Goal: Task Accomplishment & Management: Use online tool/utility

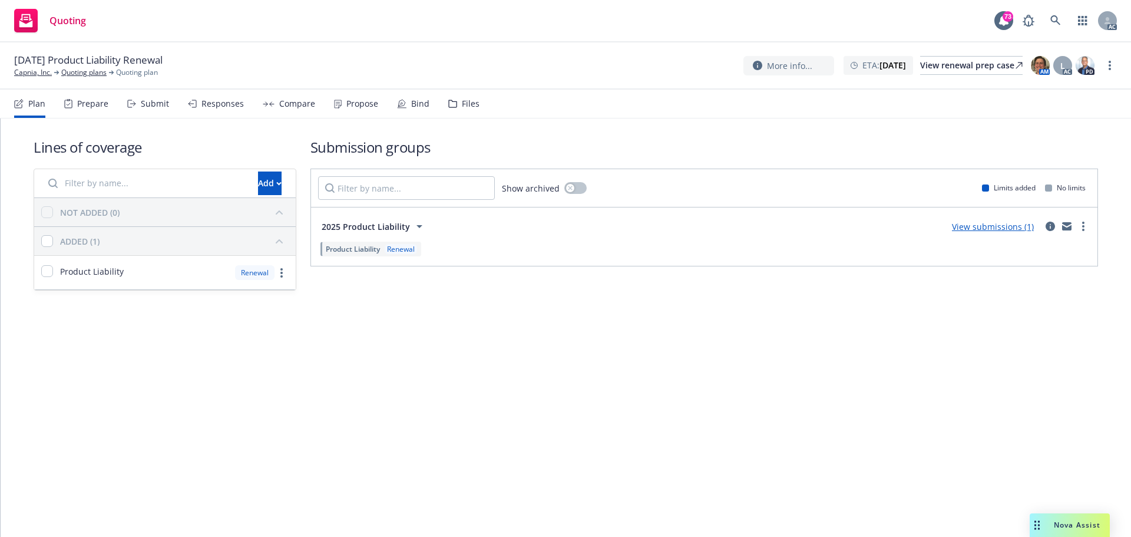
click at [139, 107] on div "Submit" at bounding box center [148, 104] width 42 height 28
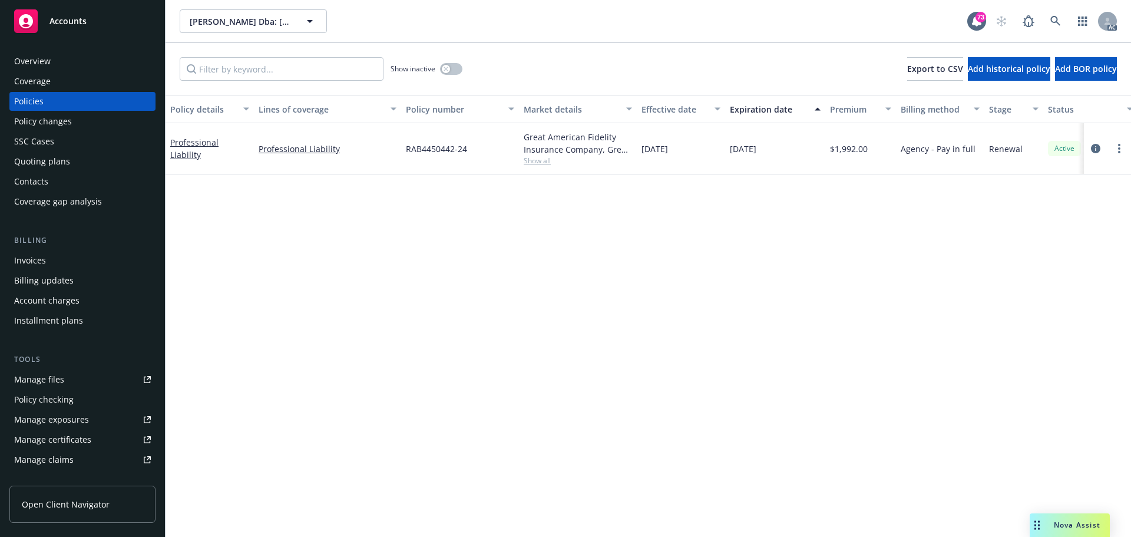
click at [400, 273] on div "Policy details Lines of coverage Policy number Market details Effective date Ex…" at bounding box center [648, 316] width 965 height 442
drag, startPoint x: 729, startPoint y: 151, endPoint x: 781, endPoint y: 152, distance: 52.4
click at [781, 152] on div "12/15/2025" at bounding box center [775, 148] width 100 height 51
copy span "12/15/2025"
drag, startPoint x: 326, startPoint y: 158, endPoint x: 260, endPoint y: 159, distance: 66.0
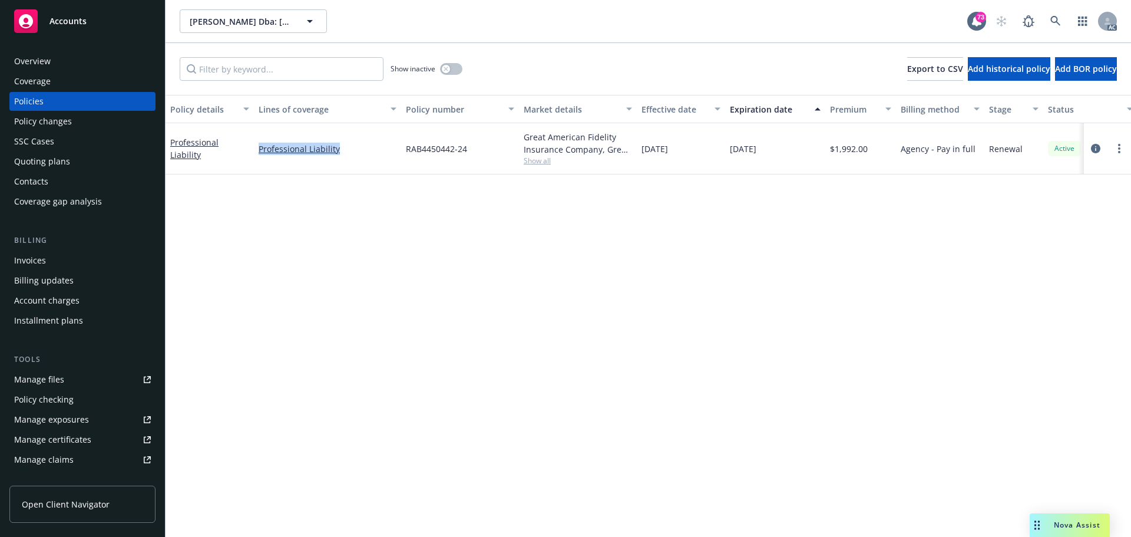
click at [260, 159] on div "Professional Liability" at bounding box center [327, 148] width 147 height 51
copy link "Professional Liability"
click at [537, 158] on span "Show all" at bounding box center [578, 161] width 108 height 10
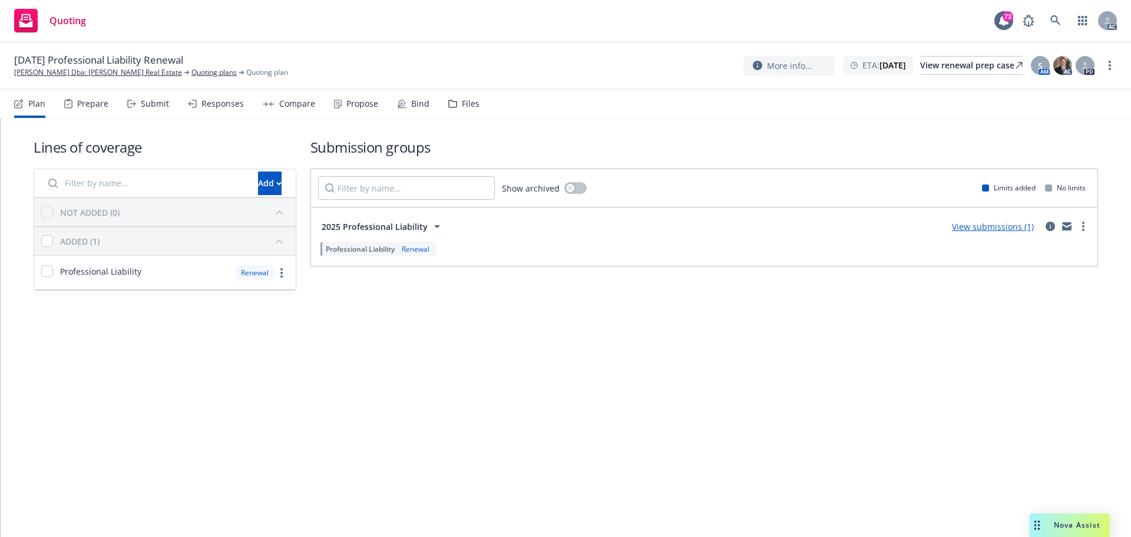
click at [151, 104] on div "Submit" at bounding box center [155, 103] width 28 height 9
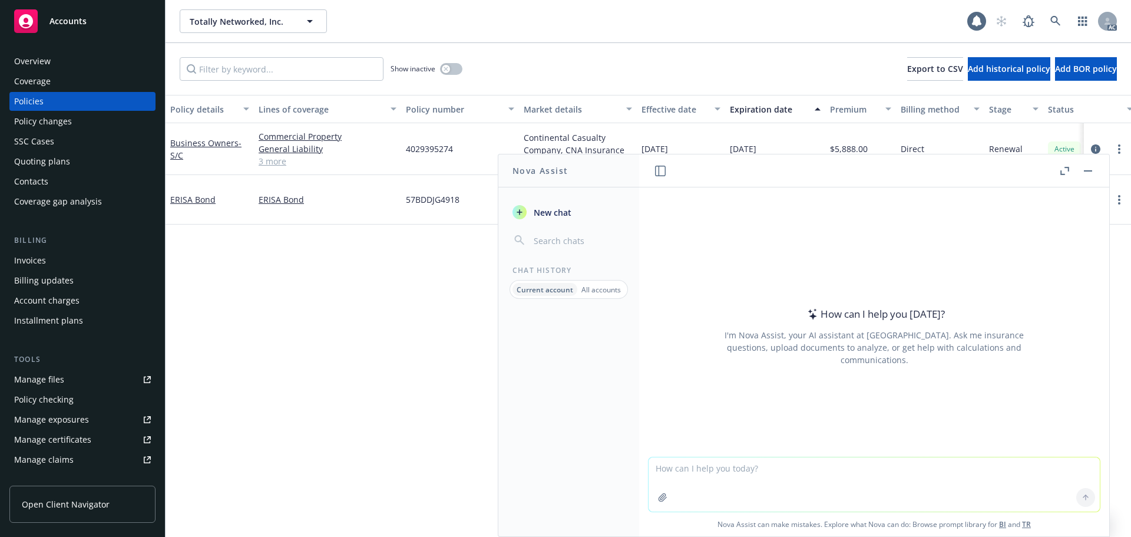
click at [780, 481] on textarea at bounding box center [874, 484] width 451 height 54
click at [755, 480] on textarea "what" at bounding box center [874, 483] width 451 height 55
click at [693, 466] on textarea "what's themeaning" at bounding box center [874, 483] width 451 height 55
click at [762, 472] on textarea "what's the meaning" at bounding box center [874, 483] width 451 height 55
paste textarea "The check is on it’s way to you."
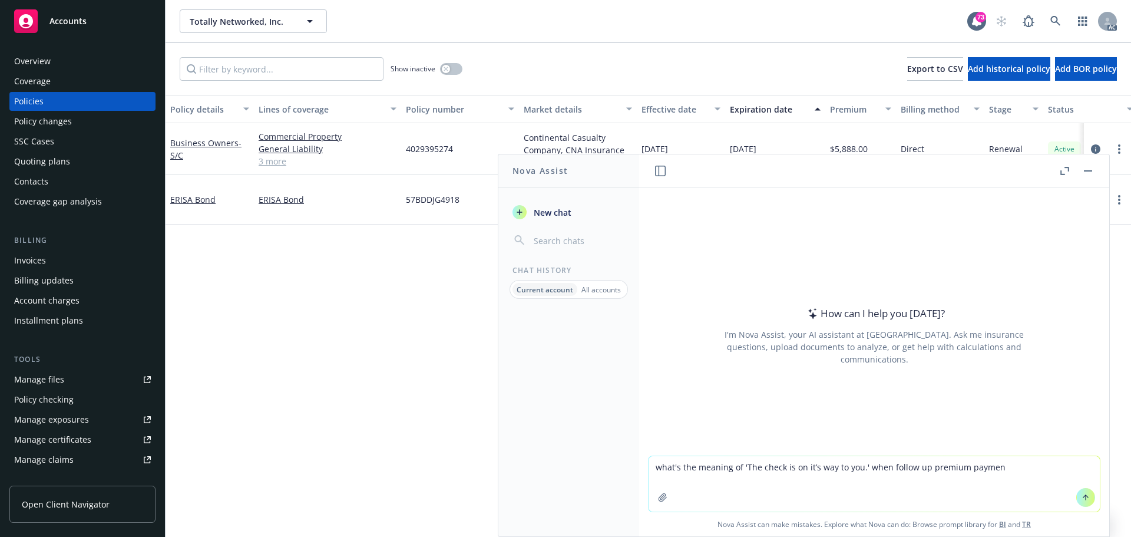
type textarea "what's the meaning of 'The check is on it’s way to you.' when follow up premium…"
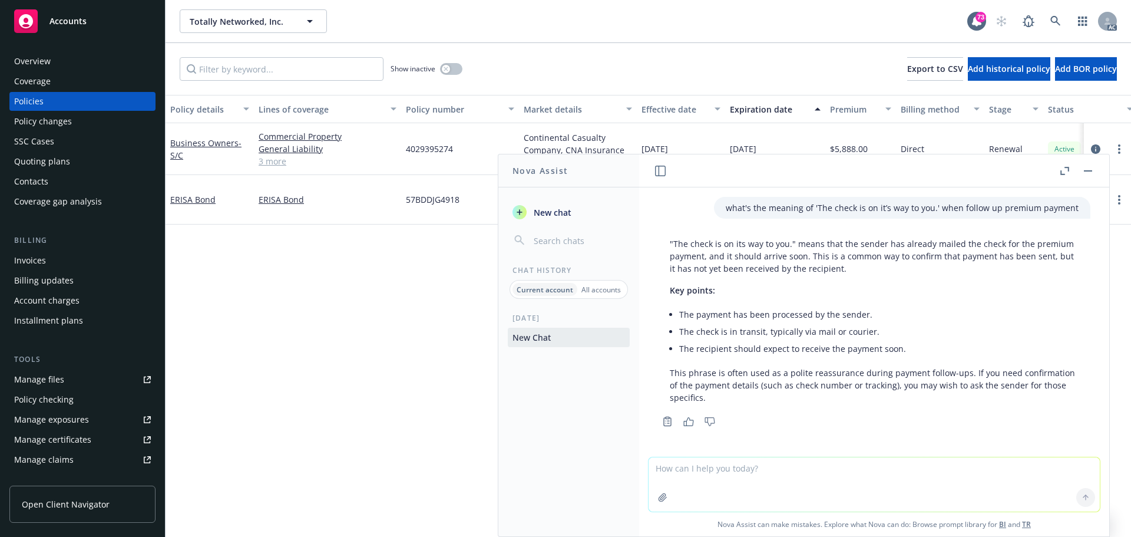
scroll to position [1, 0]
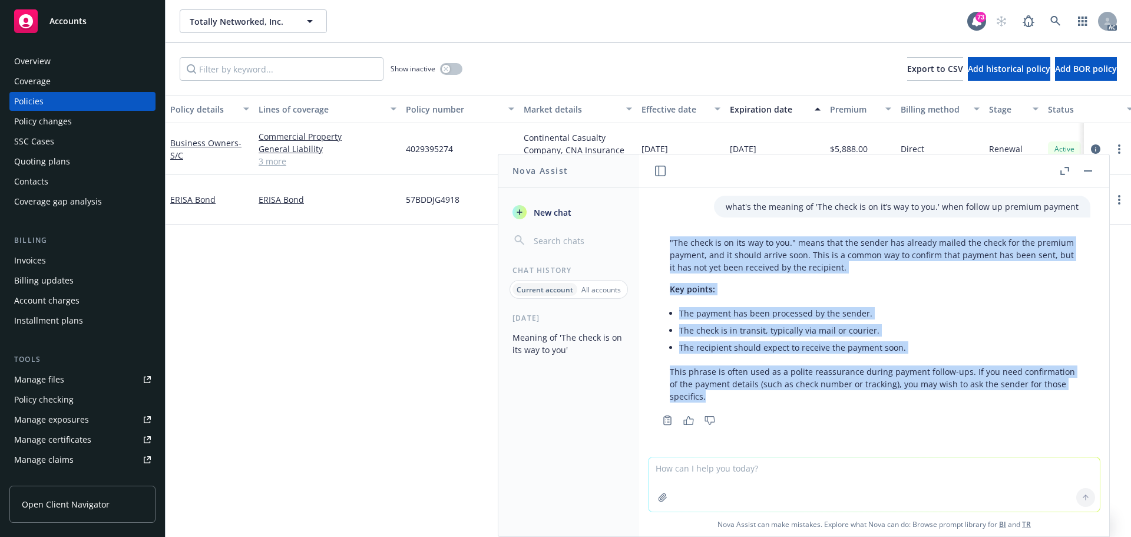
drag, startPoint x: 660, startPoint y: 236, endPoint x: 990, endPoint y: 397, distance: 367.0
click at [990, 397] on div ""The check is on its way to you." means that the sender has already mailed the …" at bounding box center [874, 320] width 432 height 176
copy div ""The check is on its way to you." means that the sender has already mailed the …"
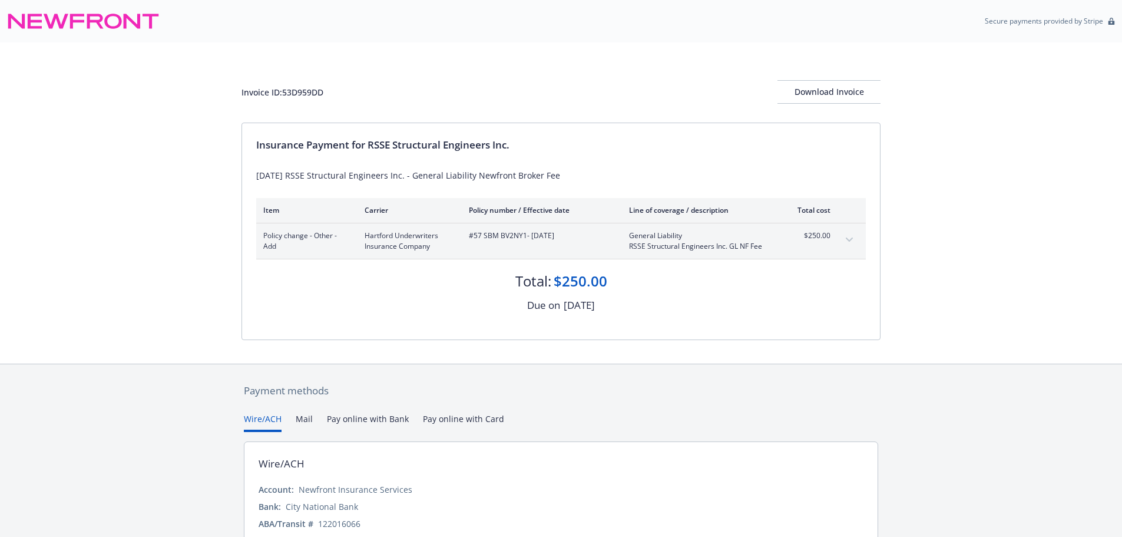
click at [1041, 304] on div "Invoice ID: 53D959DD Download Invoice Insurance Payment for RSSE Structural Eng…" at bounding box center [561, 202] width 1122 height 321
click at [961, 371] on div "Payment methods Wire/ACH Mail Pay online with Bank Pay online with Card Wire/AC…" at bounding box center [561, 485] width 1122 height 244
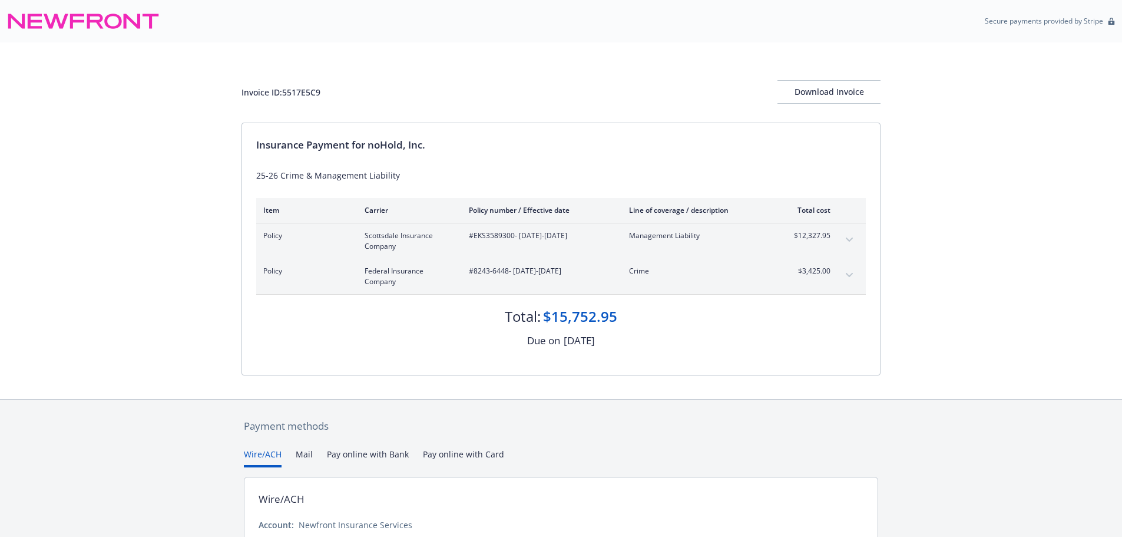
scroll to position [105, 0]
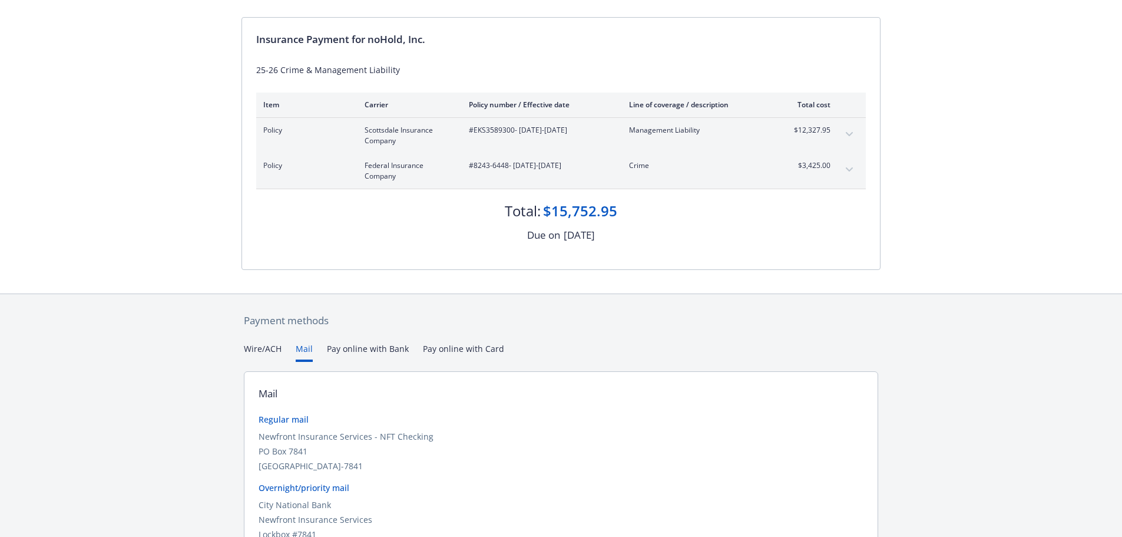
click at [307, 343] on button "Mail" at bounding box center [304, 351] width 17 height 19
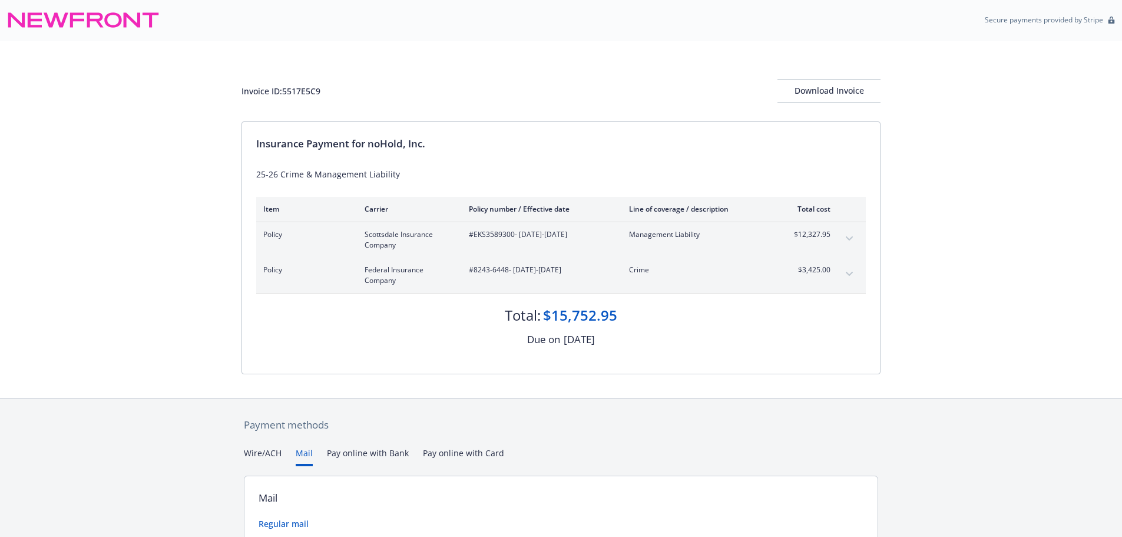
scroll to position [0, 0]
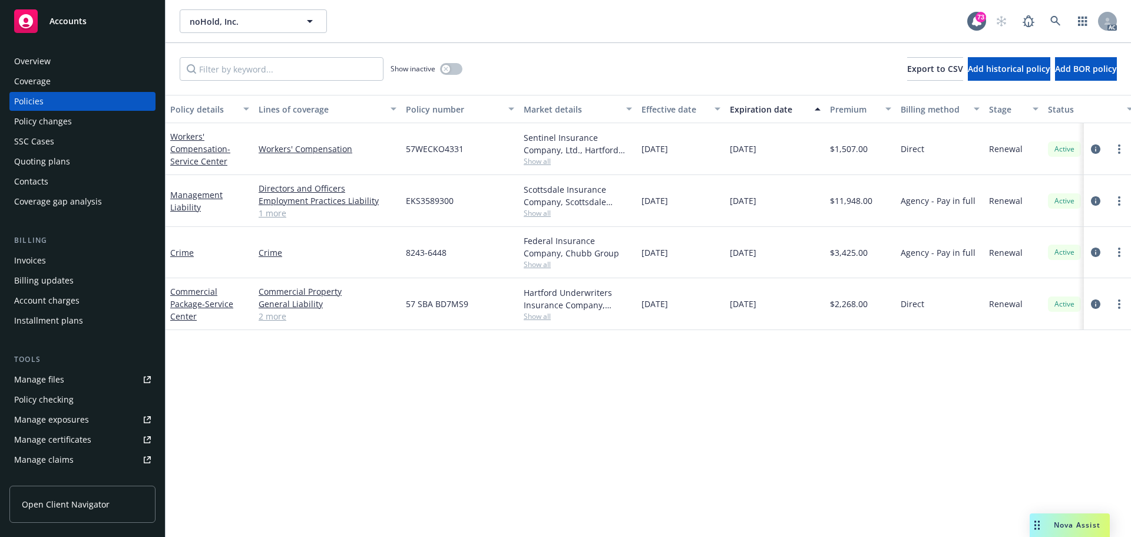
click at [29, 65] on div "Overview" at bounding box center [32, 61] width 37 height 19
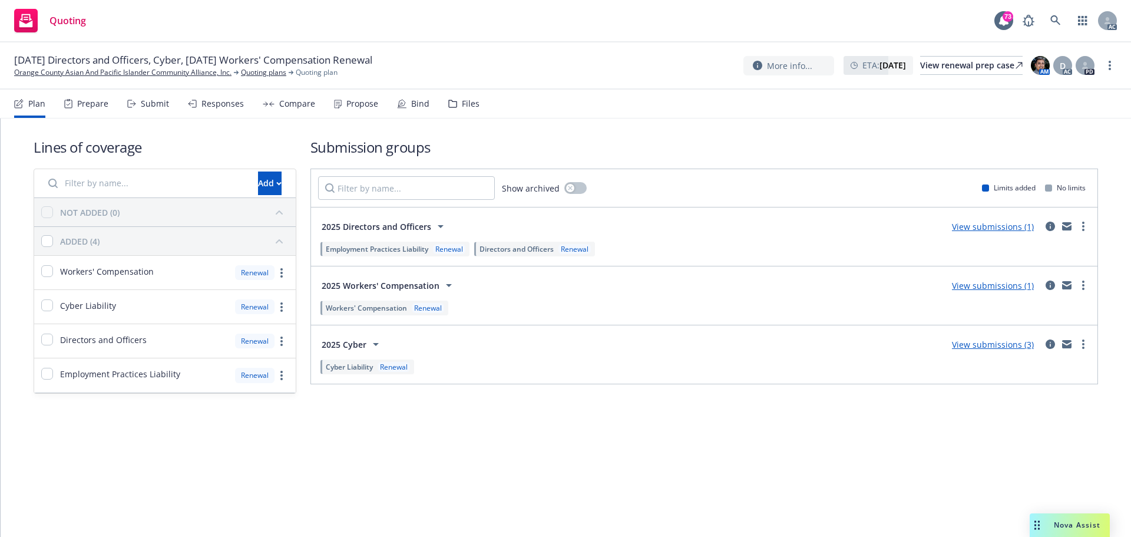
click at [148, 104] on div "Submit" at bounding box center [155, 103] width 28 height 9
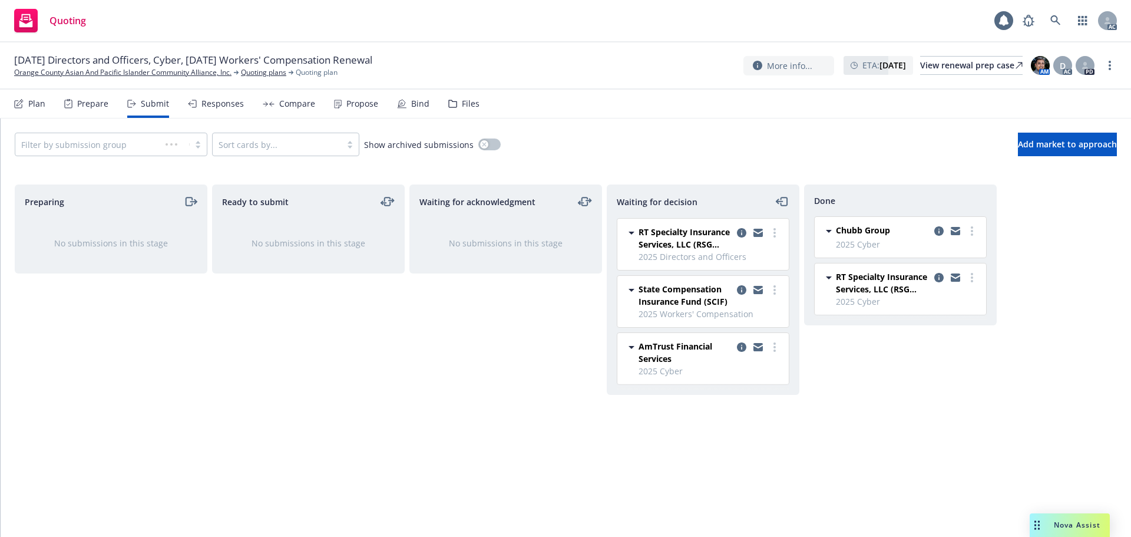
click at [238, 100] on div "Responses" at bounding box center [222, 103] width 42 height 9
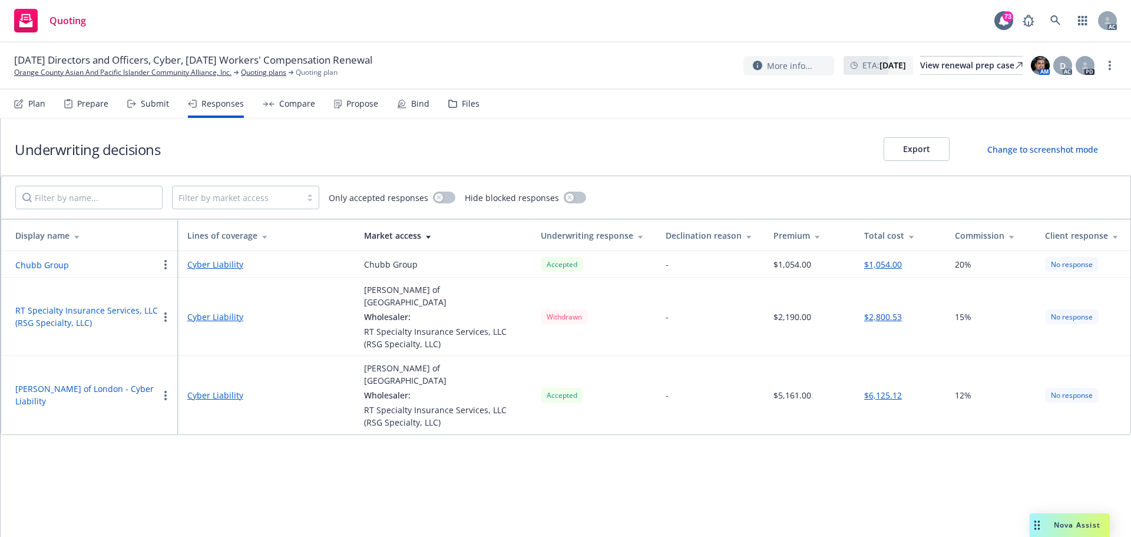
click at [481, 484] on div "Underwriting decisions Export Change to screenshot mode Filter by market access…" at bounding box center [566, 327] width 1130 height 418
click at [363, 104] on div "Propose" at bounding box center [362, 103] width 32 height 9
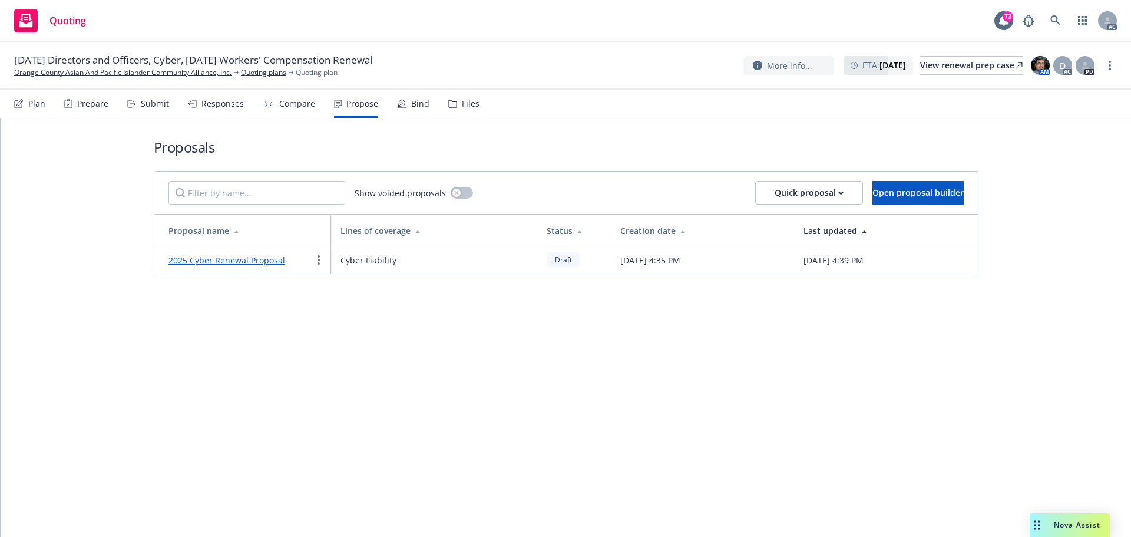
click at [207, 106] on div "Responses" at bounding box center [222, 103] width 42 height 9
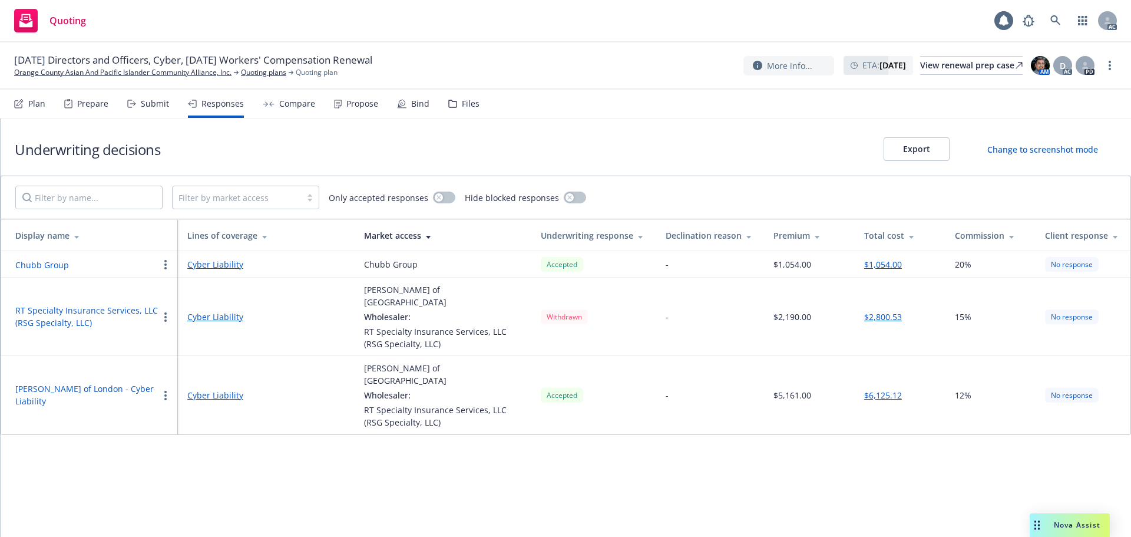
click at [347, 97] on div "Propose" at bounding box center [356, 104] width 44 height 28
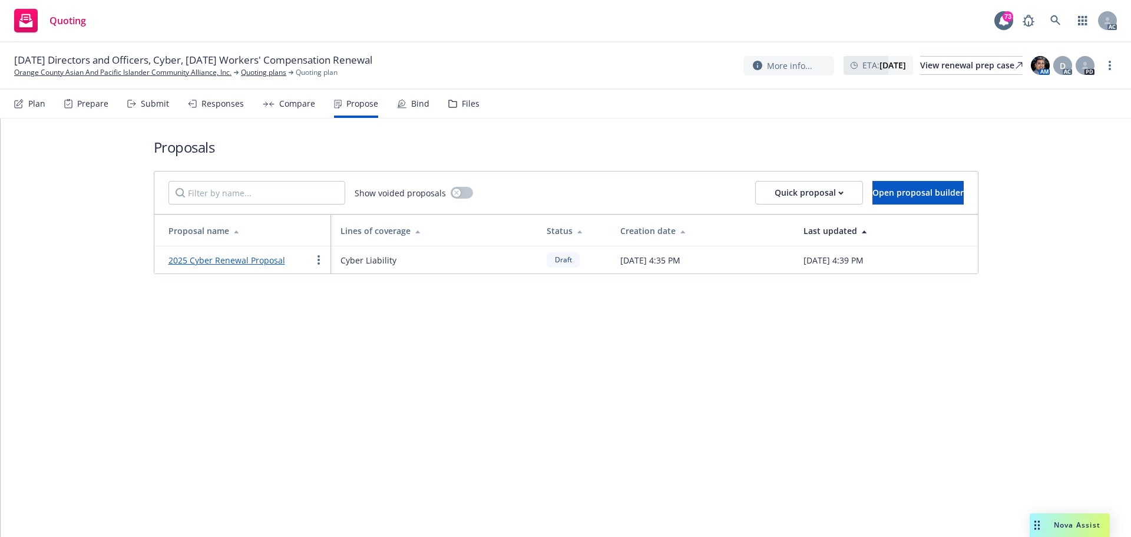
click at [203, 263] on link "2025 Cyber Renewal Proposal" at bounding box center [226, 259] width 117 height 11
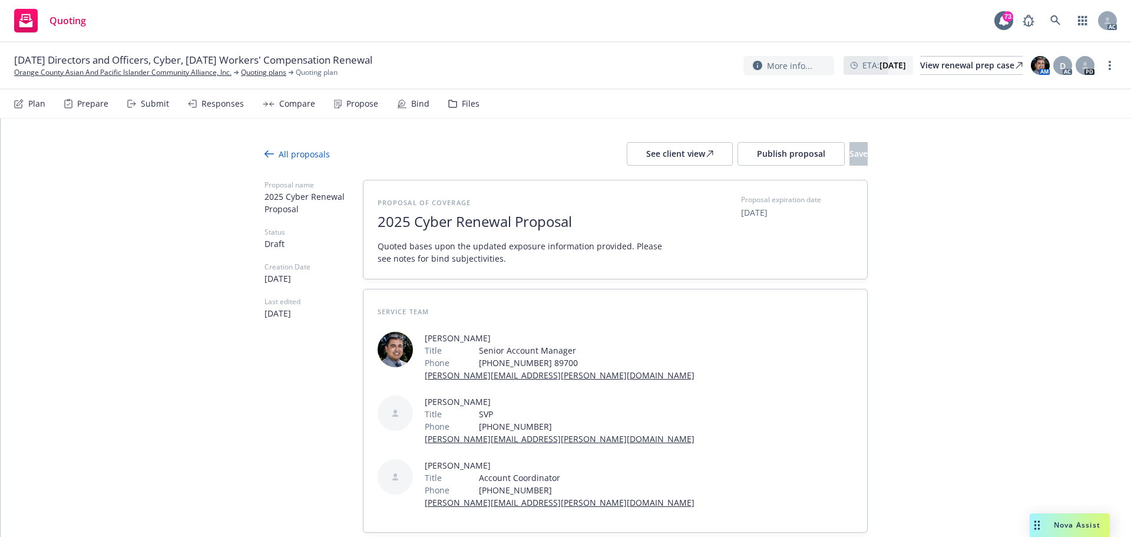
click at [206, 105] on div "Responses" at bounding box center [222, 103] width 42 height 9
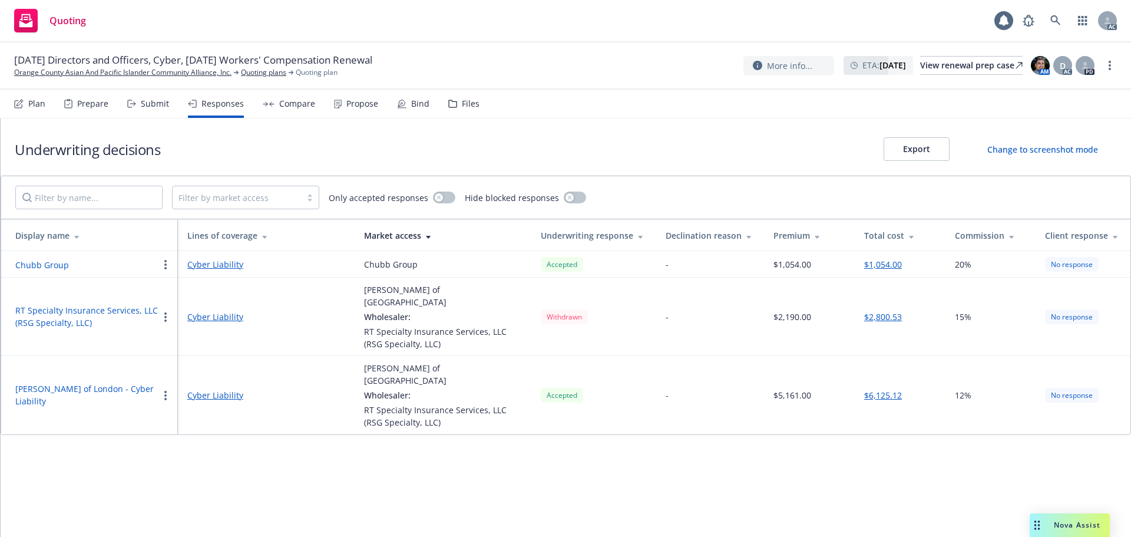
click at [512, 480] on div "Underwriting decisions Export Change to screenshot mode Filter by market access…" at bounding box center [566, 327] width 1130 height 418
click at [365, 113] on div "Propose" at bounding box center [356, 104] width 44 height 28
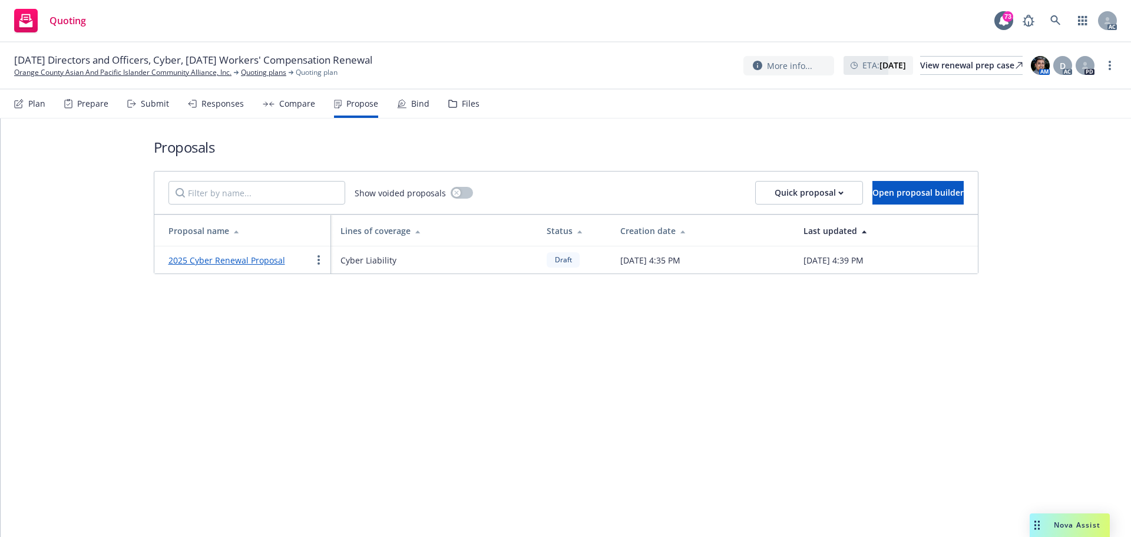
click at [385, 342] on div "Proposals Show voided proposals Quick proposal Open proposal builder Proposal n…" at bounding box center [566, 327] width 1130 height 418
click at [218, 106] on div "Responses" at bounding box center [222, 103] width 42 height 9
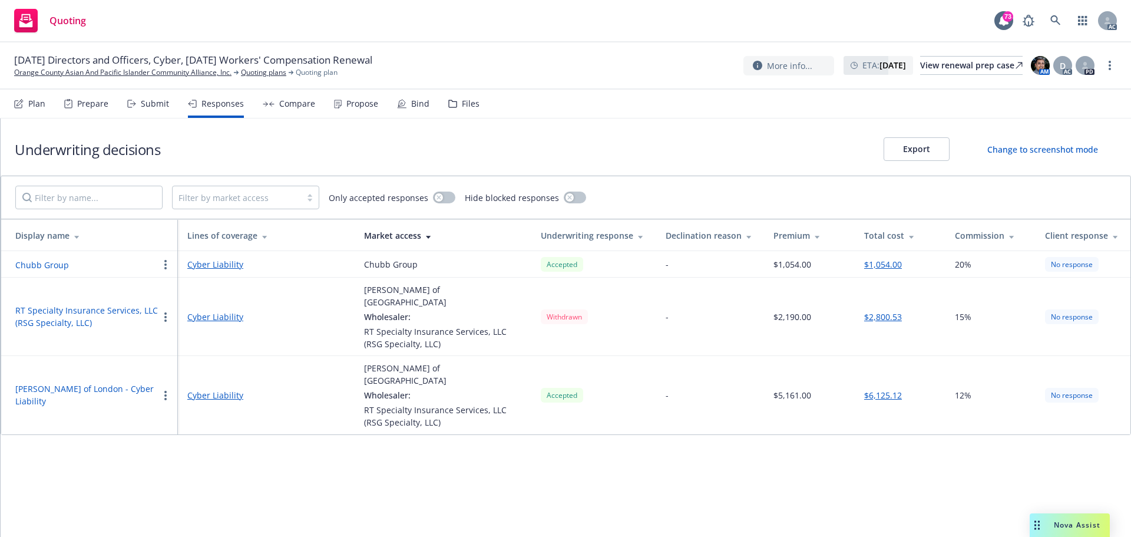
click at [355, 114] on div "Propose" at bounding box center [356, 104] width 44 height 28
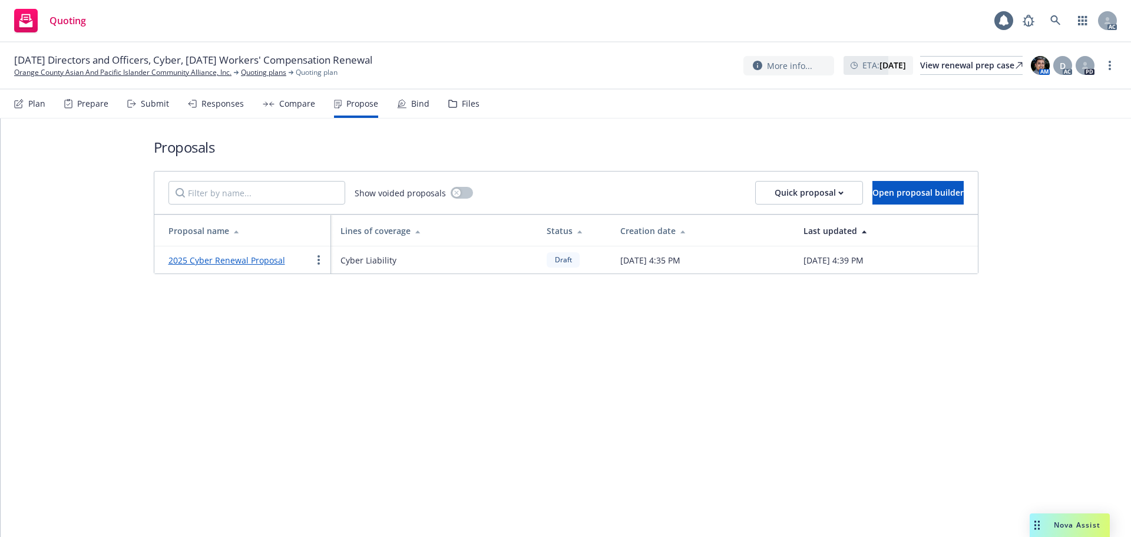
click at [357, 390] on div "Proposals Show voided proposals Quick proposal Open proposal builder Proposal n…" at bounding box center [566, 327] width 1130 height 418
click at [136, 105] on div "Submit" at bounding box center [148, 104] width 42 height 28
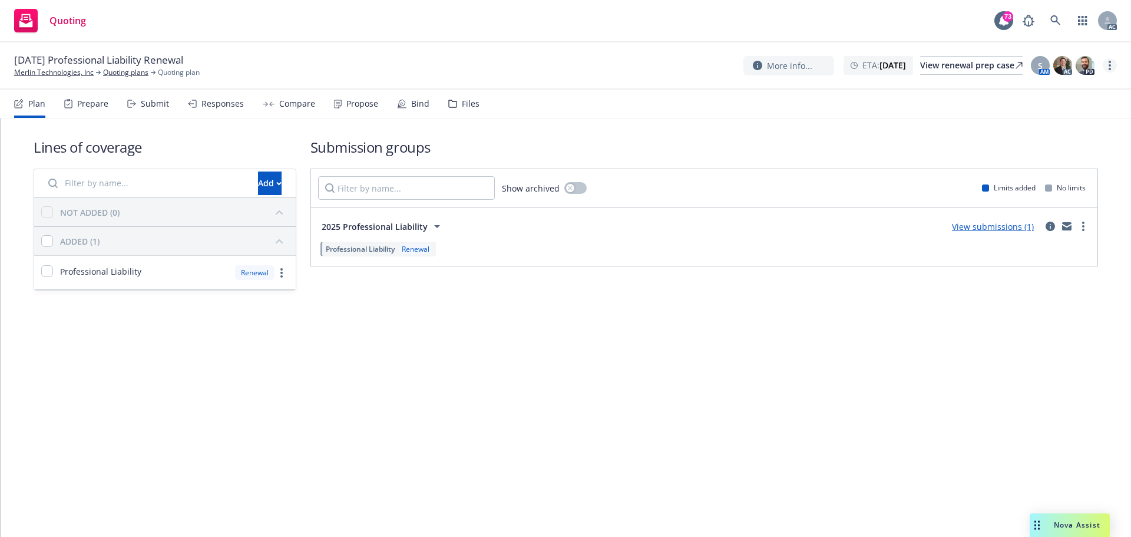
click at [1105, 65] on link "more" at bounding box center [1110, 65] width 14 height 14
click at [1050, 90] on link "Copy logging email" at bounding box center [1050, 90] width 131 height 24
